Goal: Complete application form

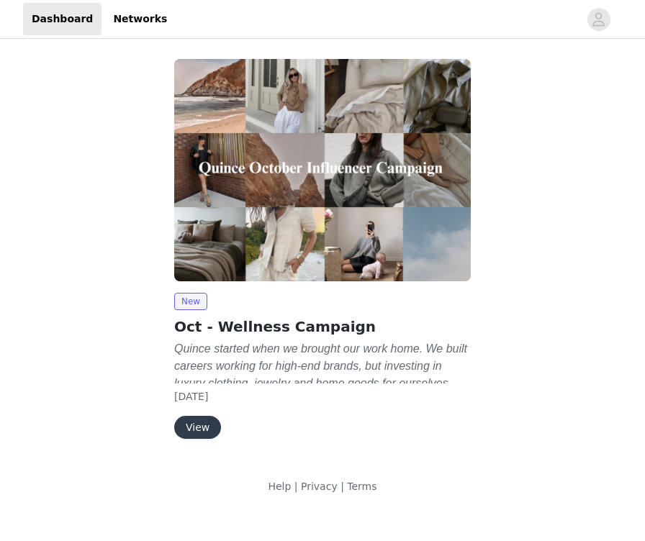
click at [191, 433] on button "View" at bounding box center [197, 427] width 47 height 23
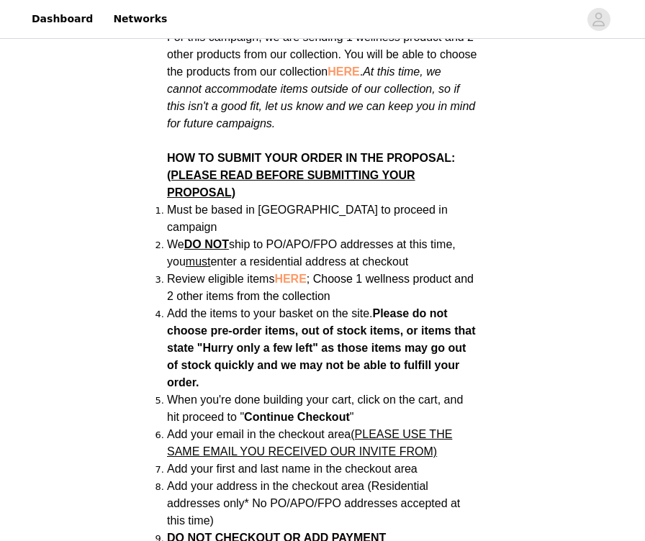
scroll to position [813, 0]
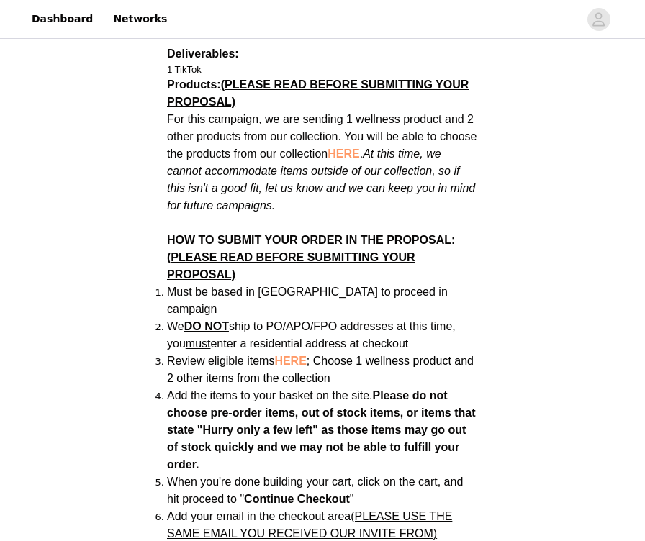
click at [342, 148] on span "HERE" at bounding box center [343, 154] width 32 height 12
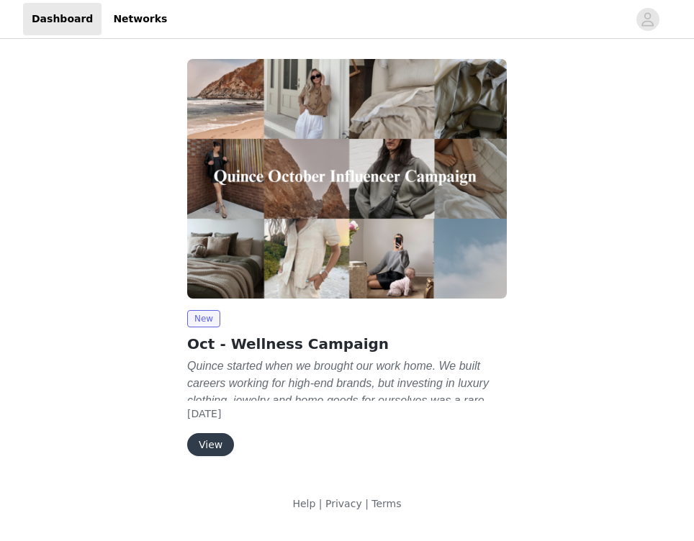
click at [222, 451] on button "View" at bounding box center [210, 444] width 47 height 23
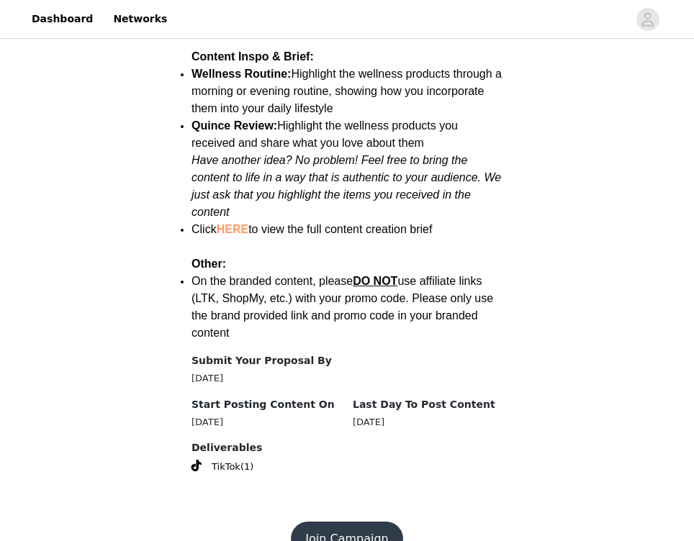
scroll to position [1887, 0]
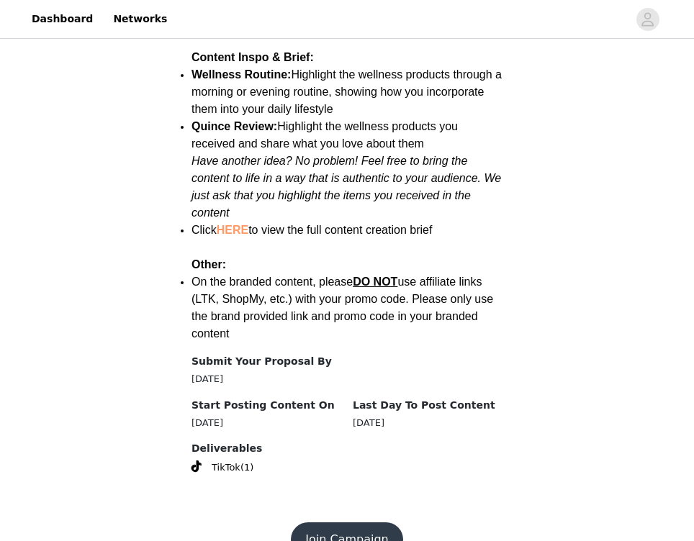
click at [343, 523] on button "Join Campaign" at bounding box center [347, 540] width 112 height 35
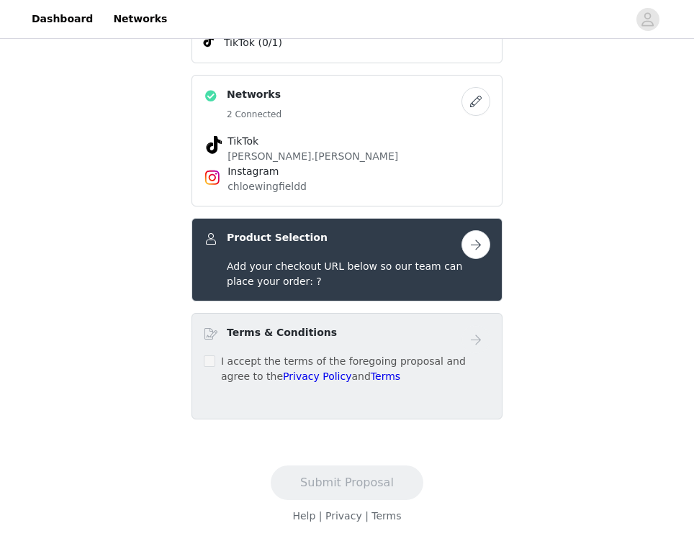
scroll to position [363, 0]
click at [203, 362] on div "Terms & Conditions I accept the terms of the foregoing proposal and agree to th…" at bounding box center [346, 366] width 311 height 107
click at [214, 362] on span at bounding box center [210, 362] width 12 height 12
click at [474, 246] on button "button" at bounding box center [475, 244] width 29 height 29
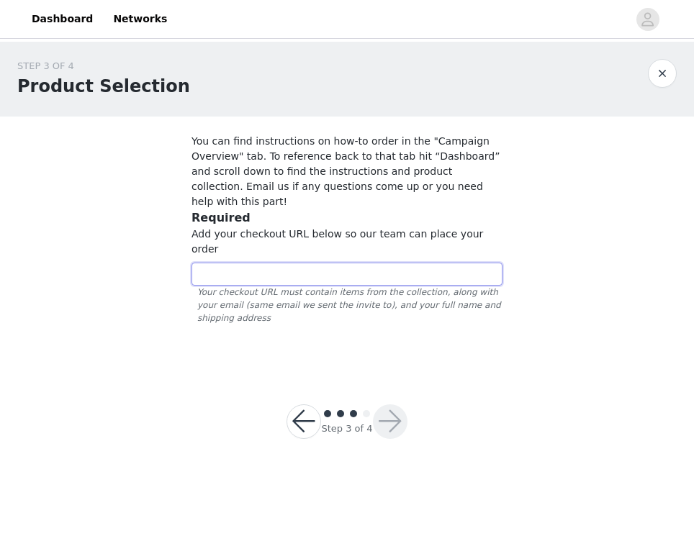
click at [376, 263] on input "text" at bounding box center [346, 274] width 311 height 23
paste input "https://www.quince.com/checkout?checkoutId=2618ea14-6700-42e6-ae8a-0c6c989f4406…"
drag, startPoint x: 492, startPoint y: 243, endPoint x: 86, endPoint y: 239, distance: 405.9
click at [86, 239] on div "STEP 3 OF 4 Product Selection You can find instructions on how-to order in the …" at bounding box center [347, 206] width 694 height 328
type input "https://www.quince.com/checkout?checkoutId=2618ea14-6700-42e6-ae8a-0c6c989f4406…"
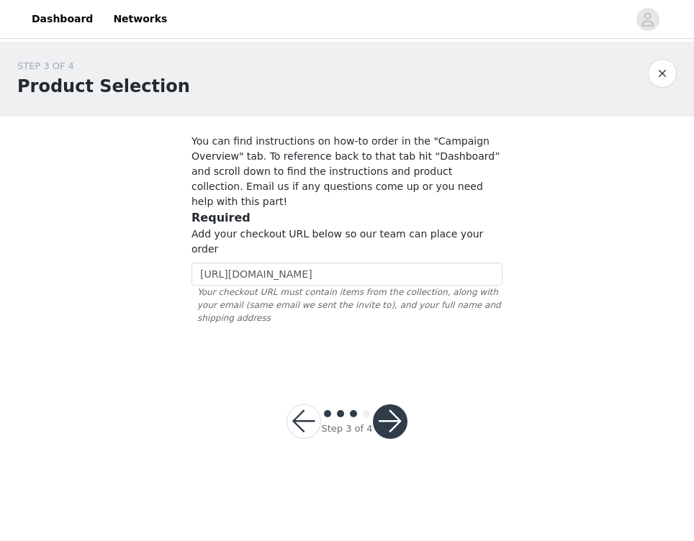
click at [141, 300] on div "STEP 3 OF 4 Product Selection You can find instructions on how-to order in the …" at bounding box center [347, 206] width 694 height 328
click at [386, 404] on button "button" at bounding box center [390, 421] width 35 height 35
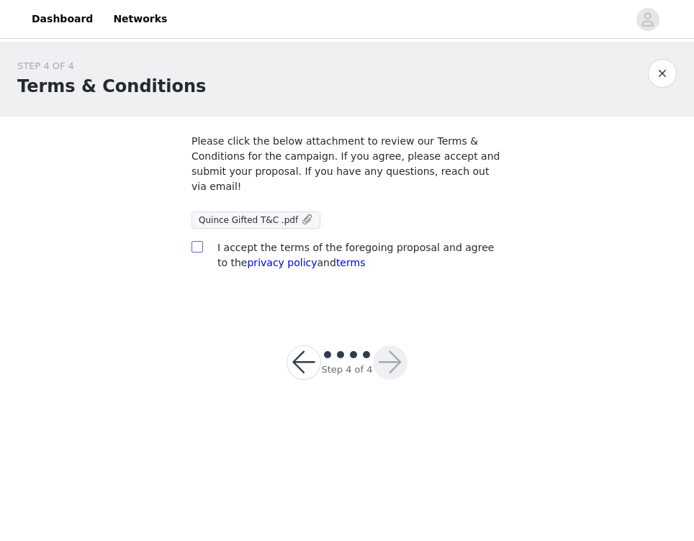
click at [195, 247] on input "checkbox" at bounding box center [196, 246] width 10 height 10
checkbox input "true"
click at [301, 221] on span at bounding box center [307, 219] width 13 height 15
click at [395, 361] on button "button" at bounding box center [390, 362] width 35 height 35
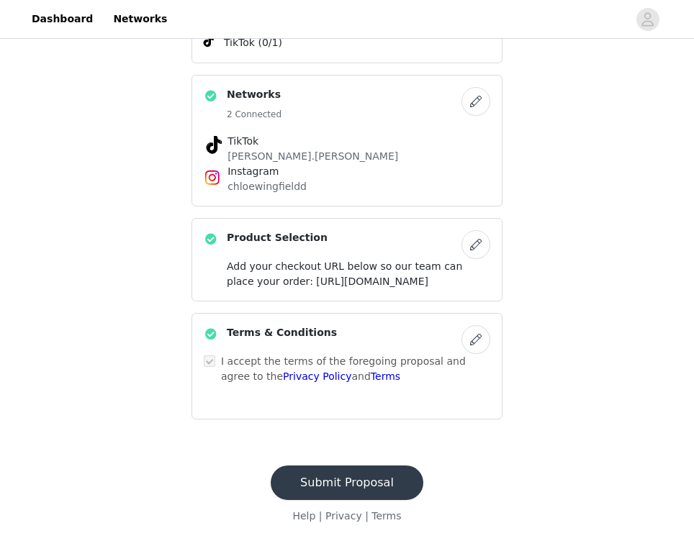
scroll to position [409, 0]
click at [347, 486] on button "Submit Proposal" at bounding box center [347, 483] width 153 height 35
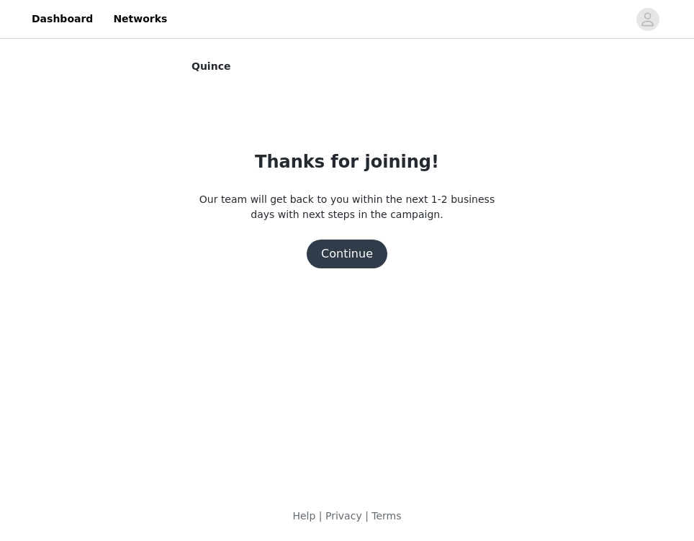
click at [359, 257] on button "Continue" at bounding box center [347, 254] width 81 height 29
